Goal: Book appointment/travel/reservation

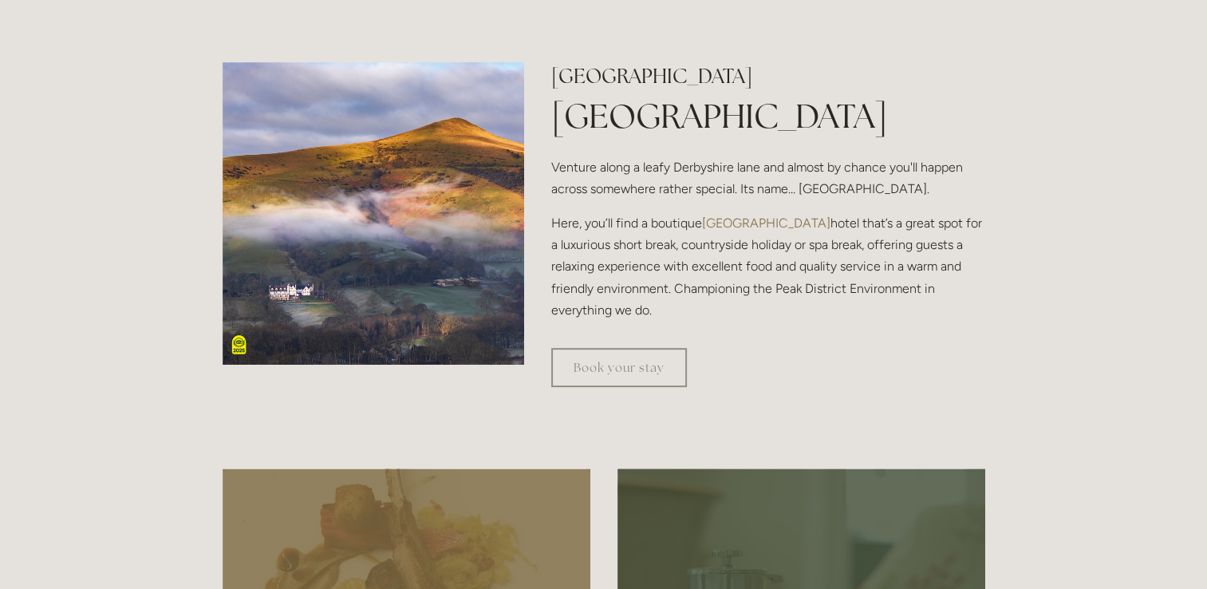
scroll to position [1030, 0]
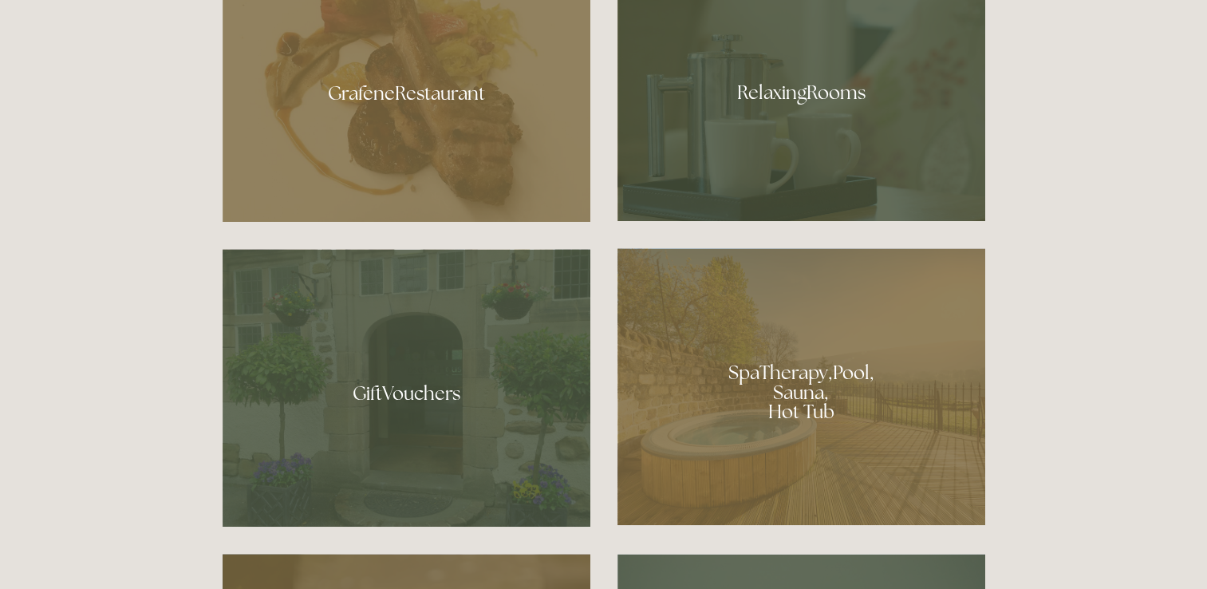
click at [767, 391] on div at bounding box center [801, 386] width 368 height 277
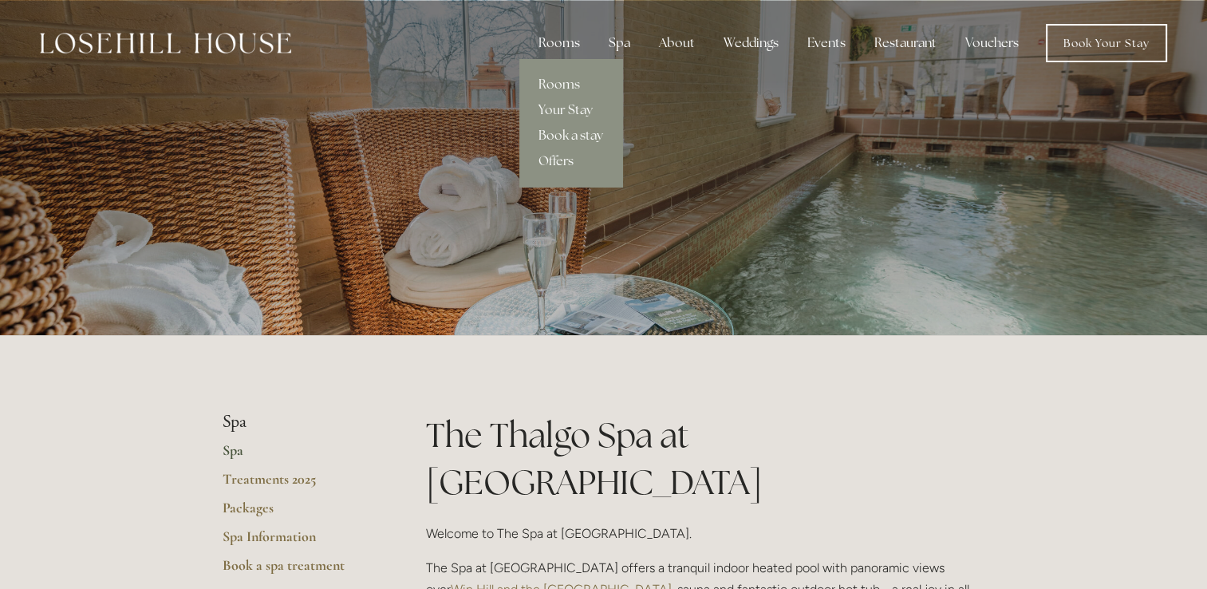
click at [581, 39] on div "Rooms" at bounding box center [559, 43] width 67 height 32
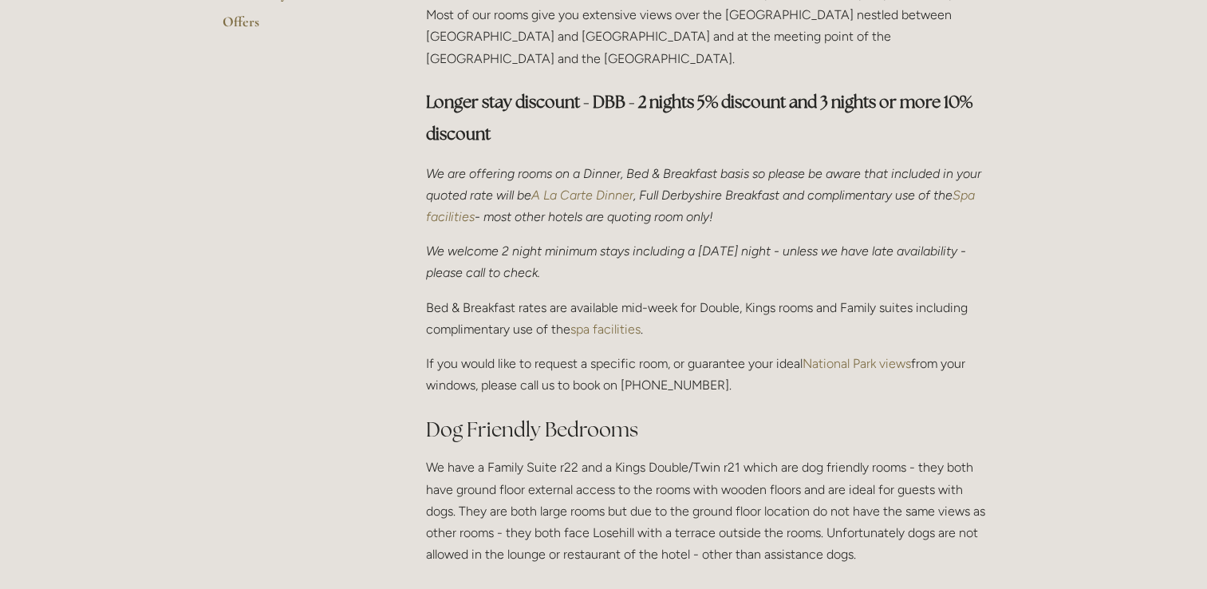
scroll to position [1030, 0]
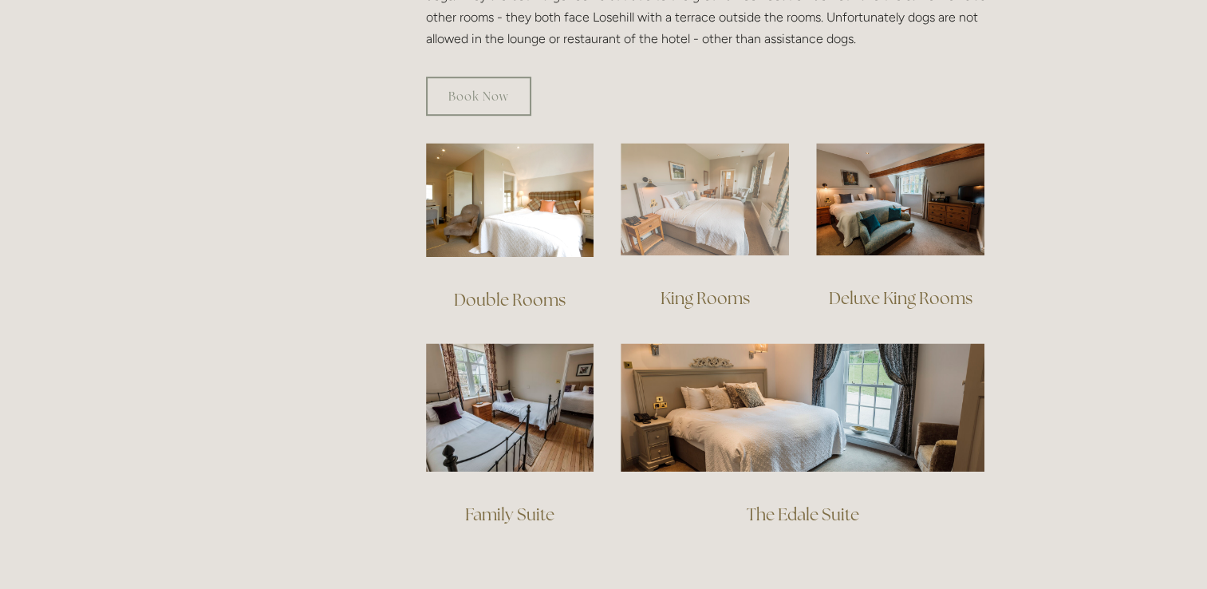
click at [721, 199] on img at bounding box center [704, 199] width 168 height 112
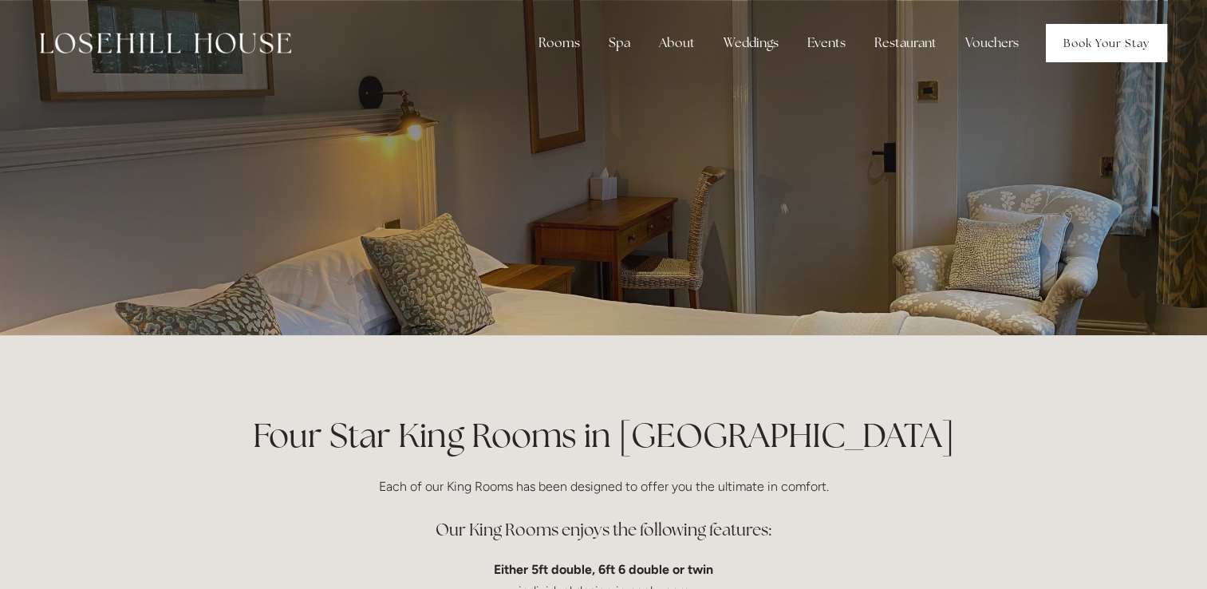
click at [1114, 48] on link "Book Your Stay" at bounding box center [1105, 43] width 121 height 38
